Goal: Find specific page/section: Find specific page/section

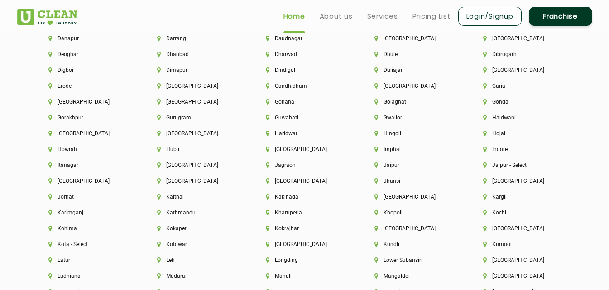
scroll to position [2083, 0]
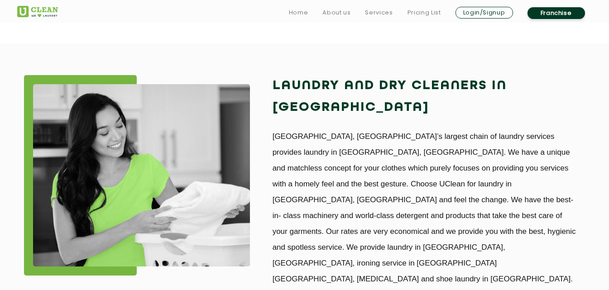
scroll to position [770, 0]
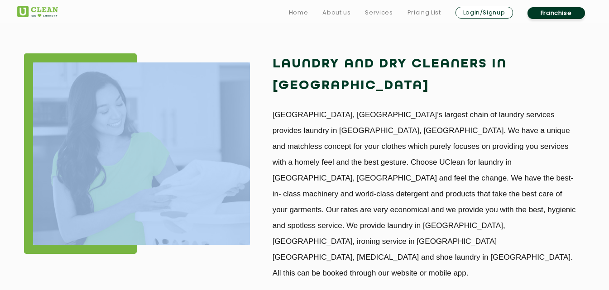
drag, startPoint x: 274, startPoint y: 62, endPoint x: 539, endPoint y: 210, distance: 303.0
click at [538, 211] on div "Laundry and Dry Cleaners in Jaipur UClean, India’s largest chain of laundry ser…" at bounding box center [425, 167] width 322 height 228
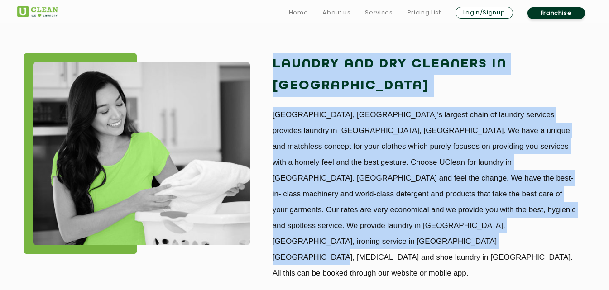
copy div "Laundry and Dry Cleaners in Jaipur UClean, India’s largest chain of laundry ser…"
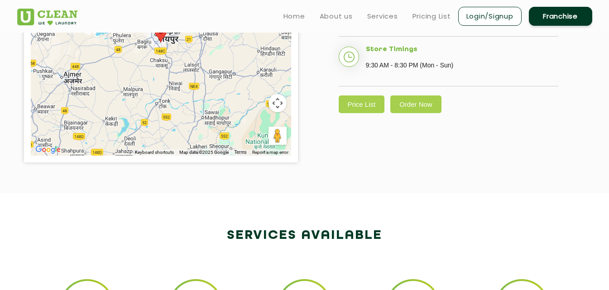
scroll to position [136, 0]
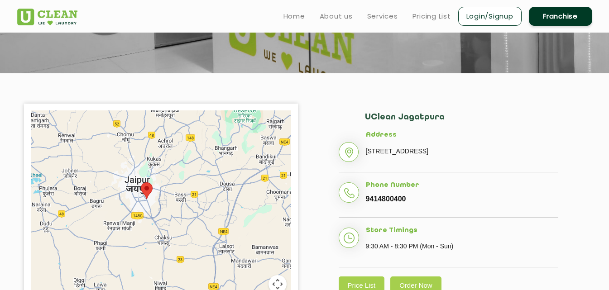
click at [37, 15] on img at bounding box center [47, 17] width 60 height 17
